Goal: Task Accomplishment & Management: Manage account settings

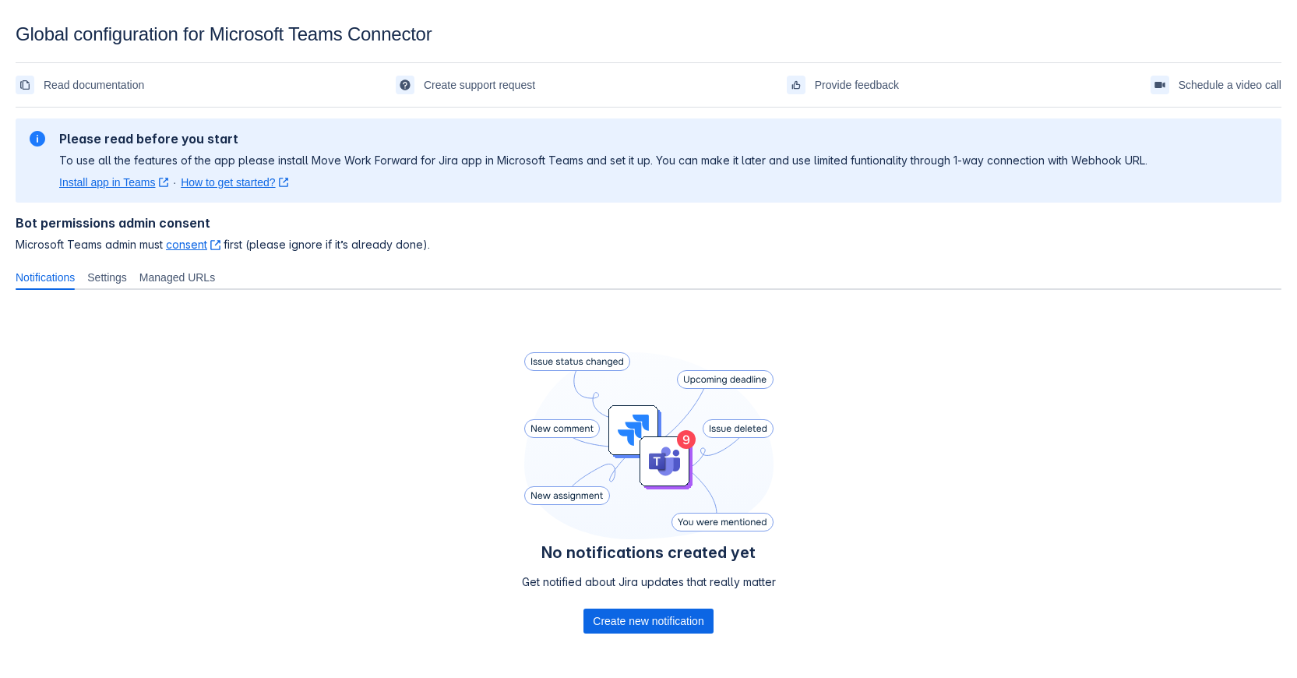
click at [187, 245] on link "consent ﻿ , (opens new window)" at bounding box center [193, 244] width 55 height 13
click at [127, 279] on span "Settings" at bounding box center [107, 278] width 40 height 16
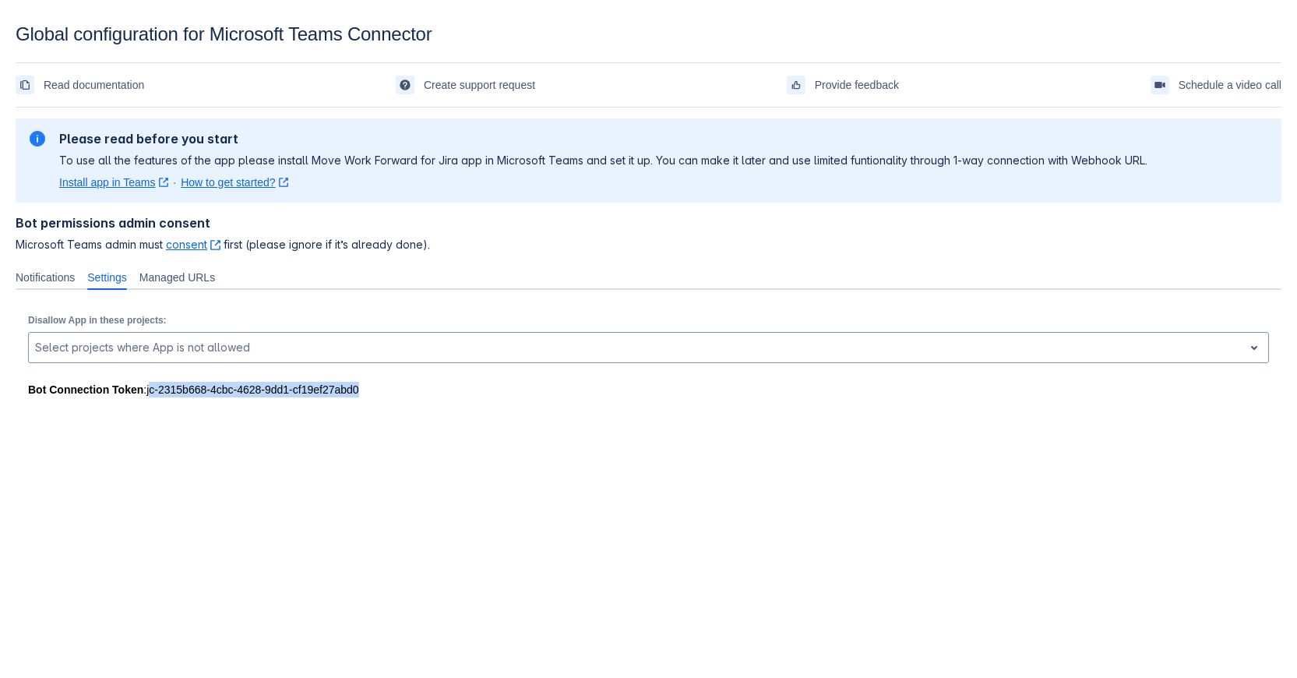
drag, startPoint x: 378, startPoint y: 390, endPoint x: 150, endPoint y: 390, distance: 227.5
click at [150, 390] on div "Bot Connection Token : jc-2315b668-4cbc-4628-9dd1-cf19ef27abd0" at bounding box center [648, 390] width 1241 height 16
click at [389, 403] on div at bounding box center [250, 409] width 468 height 25
drag, startPoint x: 363, startPoint y: 393, endPoint x: 146, endPoint y: 392, distance: 216.6
click at [146, 392] on div "Bot Connection Token : jc-2315b668-4cbc-4628-9dd1-cf19ef27abd0" at bounding box center [648, 390] width 1241 height 16
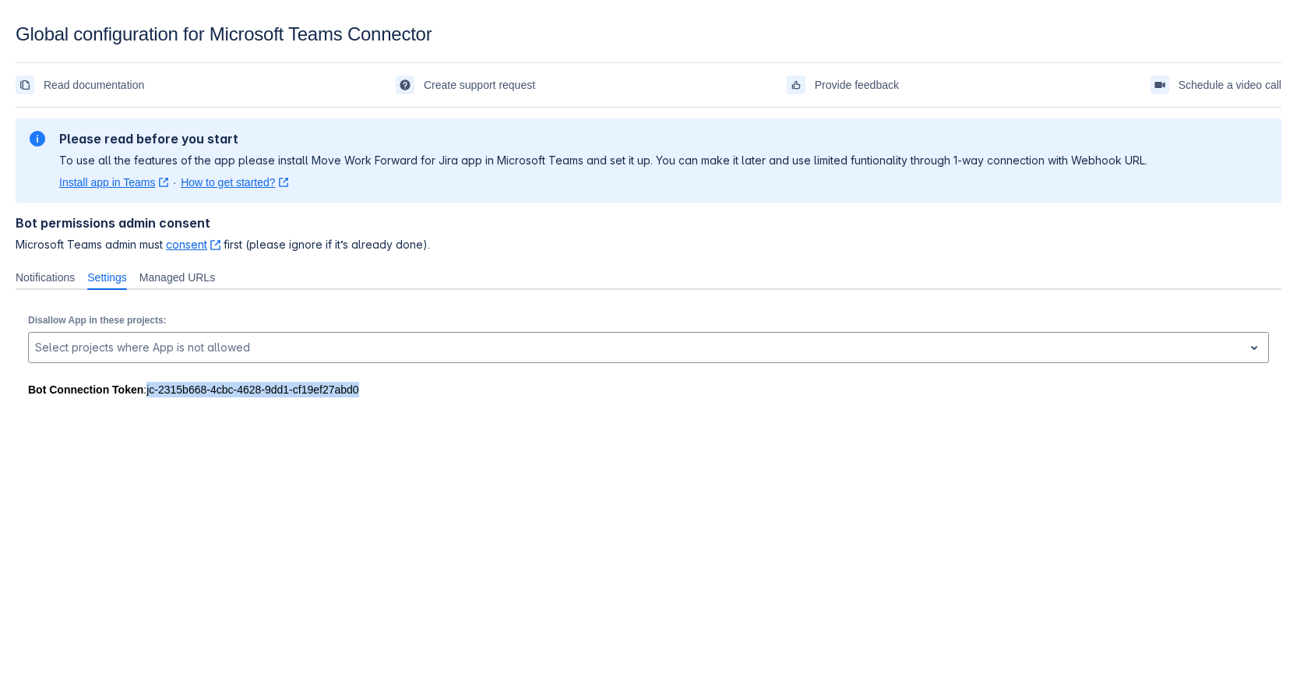
copy div "jc-2315b668-4cbc-4628-9dd1-cf19ef27abd0"
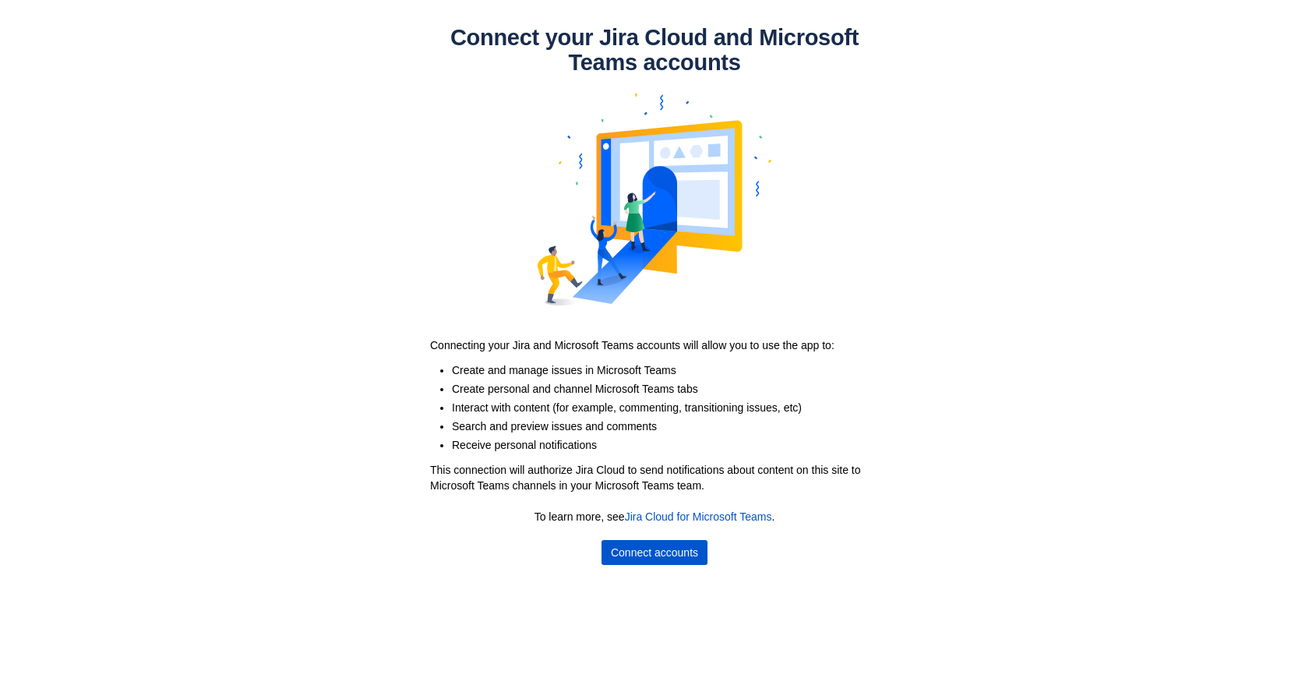
click at [648, 553] on span "Connect accounts" at bounding box center [654, 552] width 87 height 25
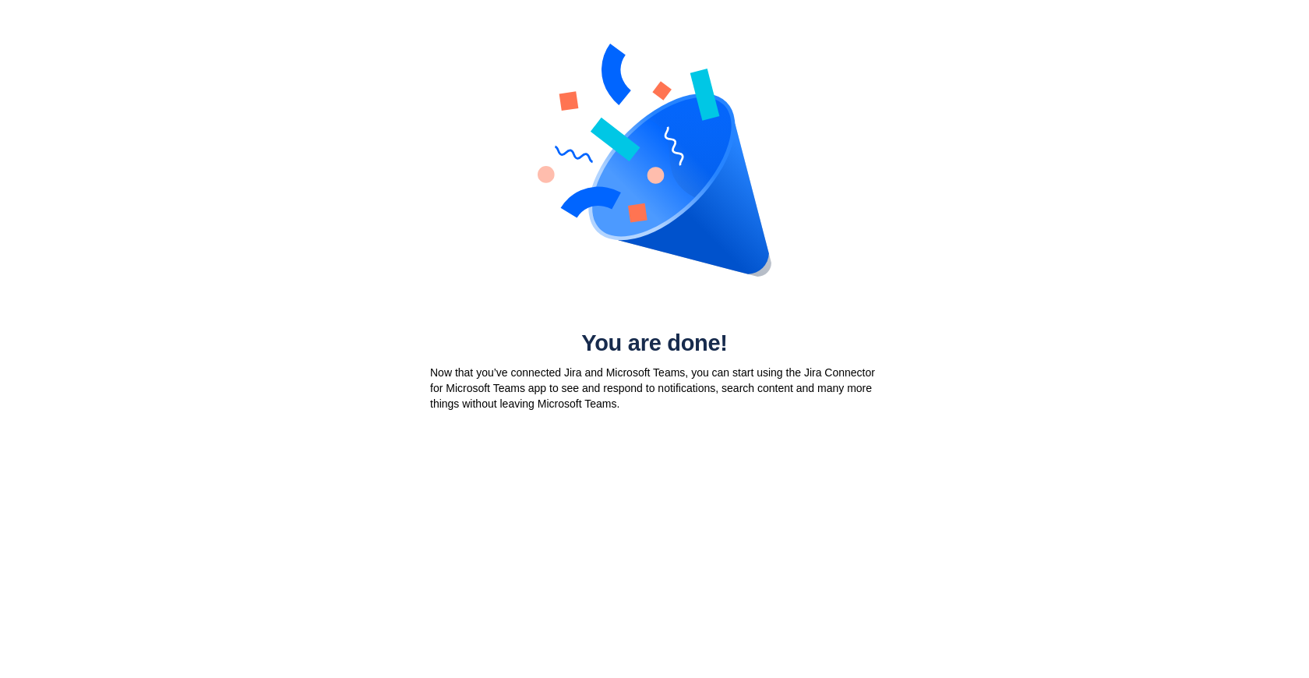
click at [644, 374] on p "Now that you’ve connected Jira and Microsoft Teams, you can start using the Jir…" at bounding box center [654, 388] width 449 height 47
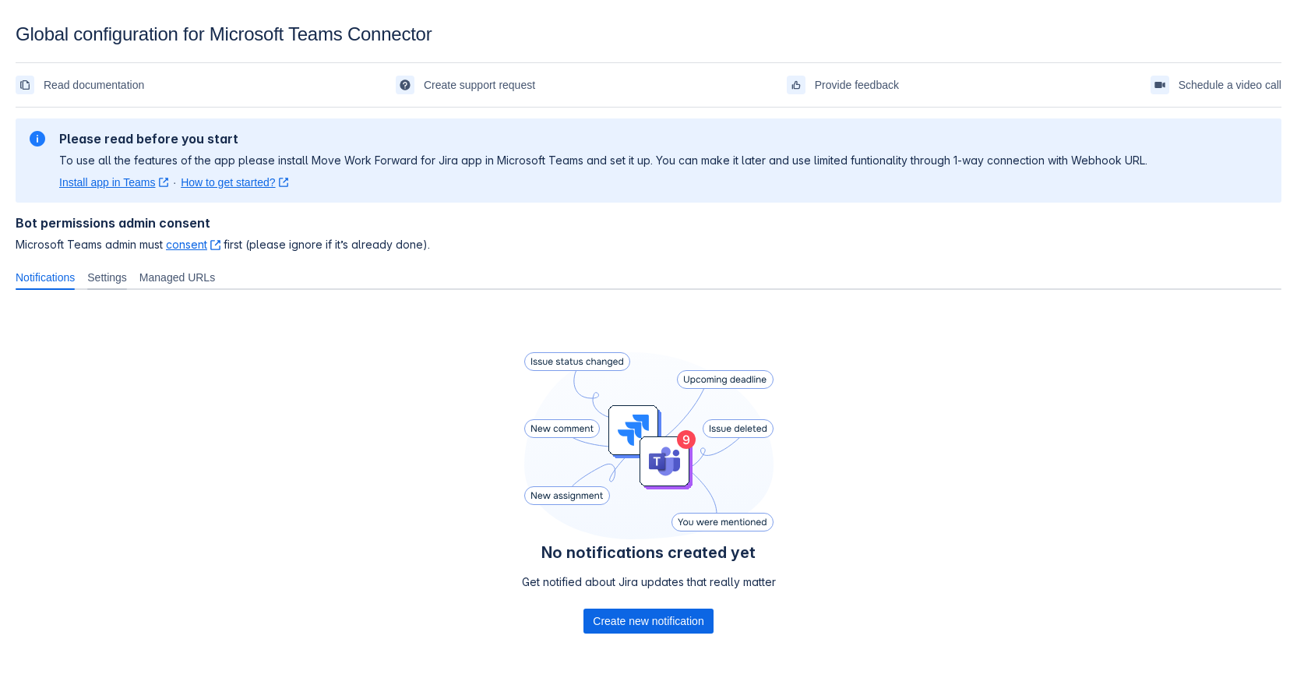
click at [112, 282] on span "Settings" at bounding box center [107, 278] width 40 height 16
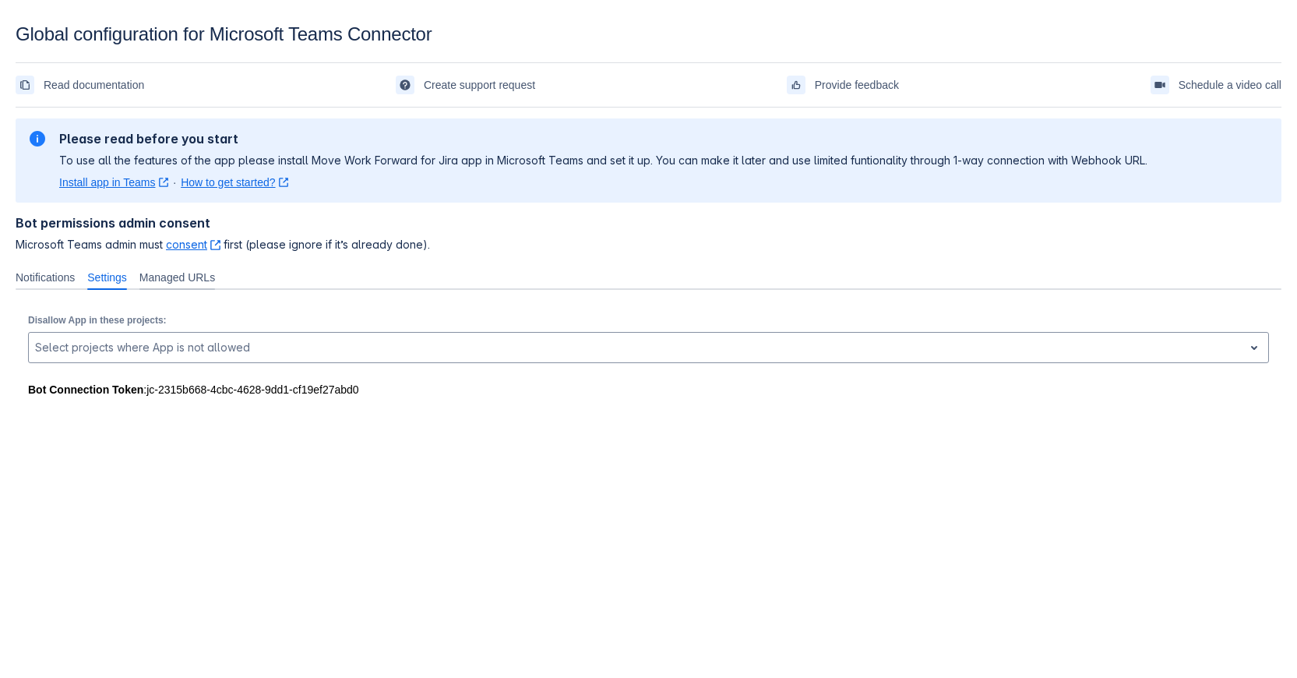
click at [180, 277] on span "Managed URLs" at bounding box center [177, 278] width 76 height 16
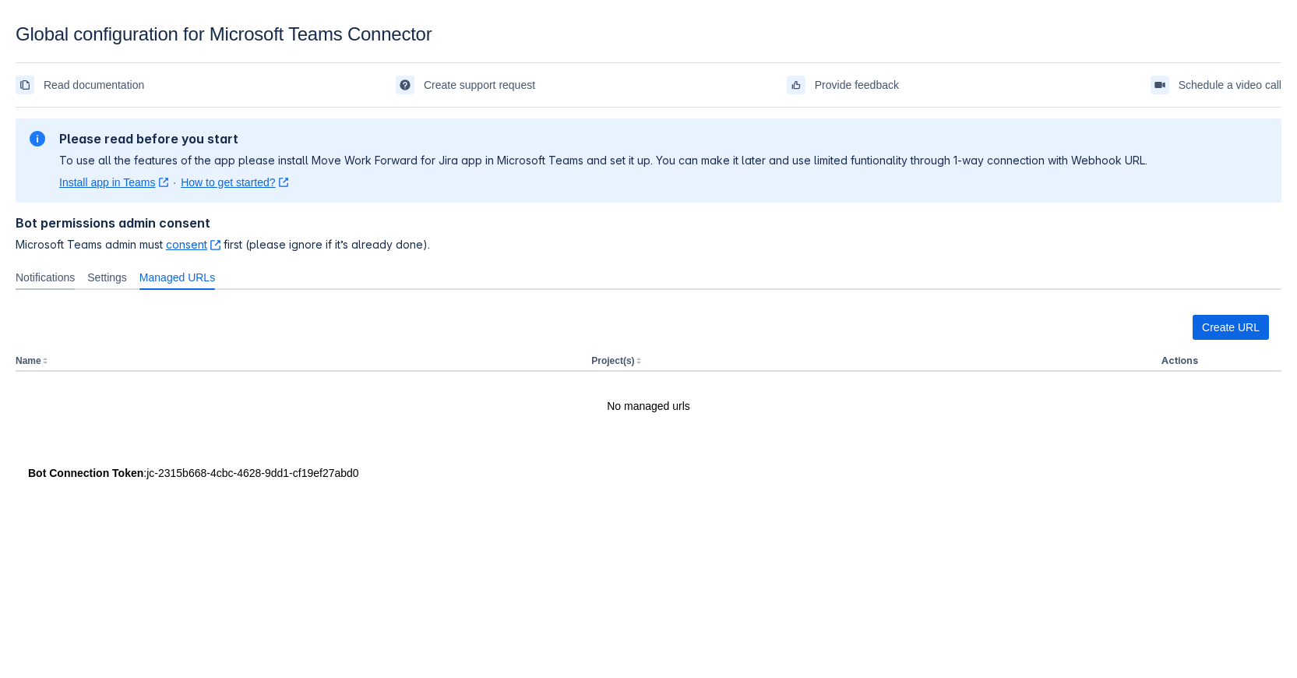
click at [35, 277] on span "Notifications" at bounding box center [45, 278] width 59 height 16
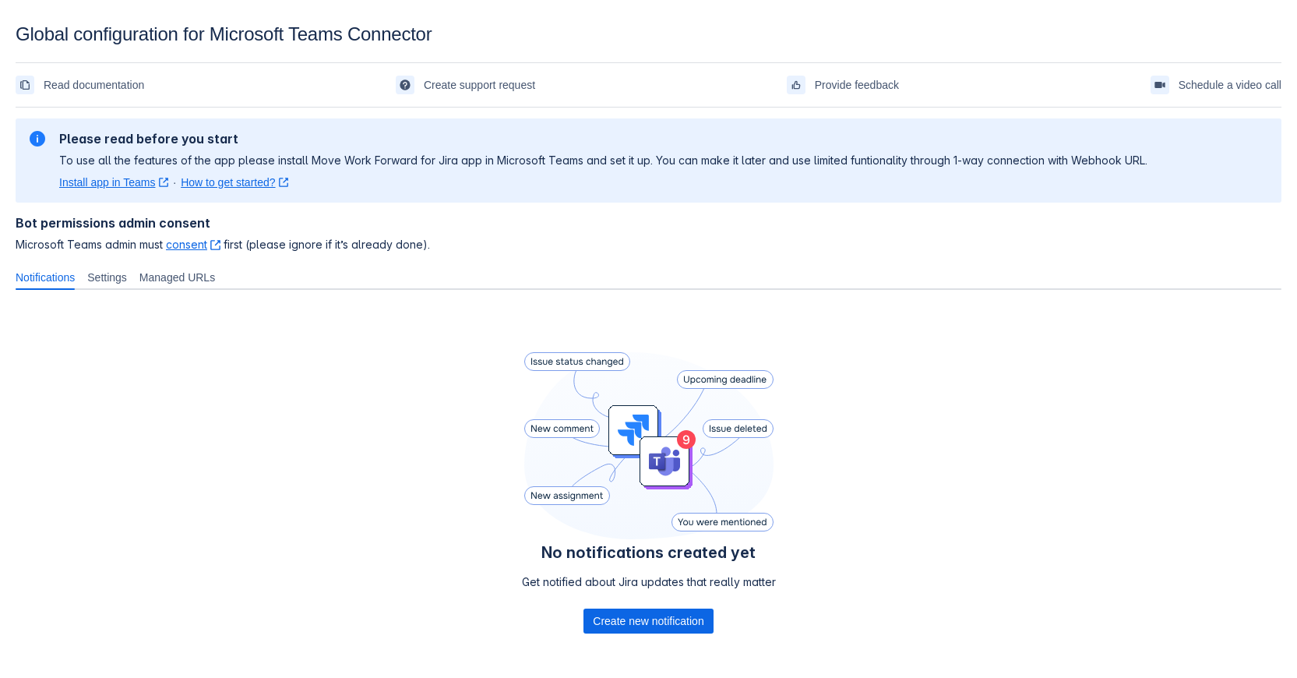
click at [109, 185] on link "Install app in Teams ﻿ , (opens new window)" at bounding box center [113, 183] width 109 height 16
